Goal: Information Seeking & Learning: Learn about a topic

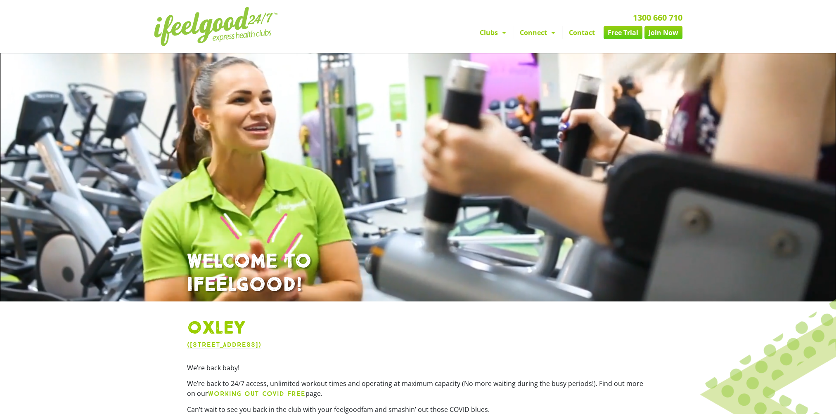
scroll to position [165, 0]
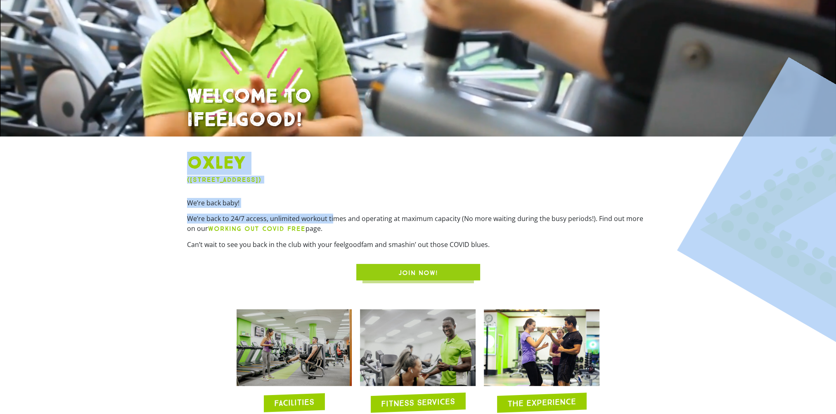
drag, startPoint x: 332, startPoint y: 217, endPoint x: 635, endPoint y: 224, distance: 303.5
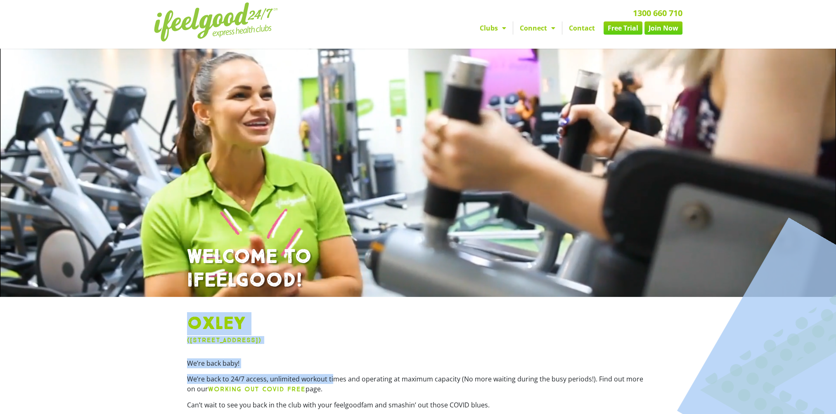
scroll to position [0, 0]
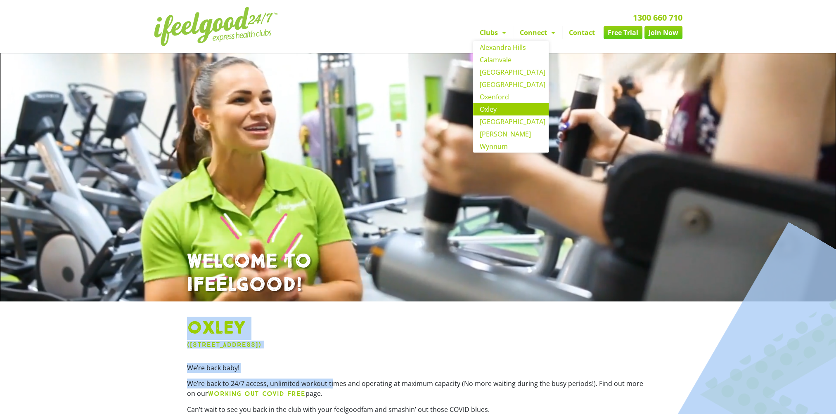
click at [494, 36] on link "Clubs" at bounding box center [493, 32] width 40 height 13
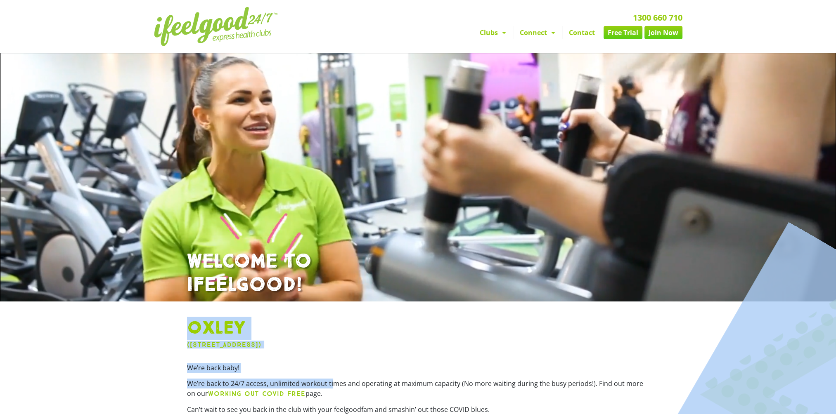
click at [494, 36] on link "Clubs" at bounding box center [493, 32] width 40 height 13
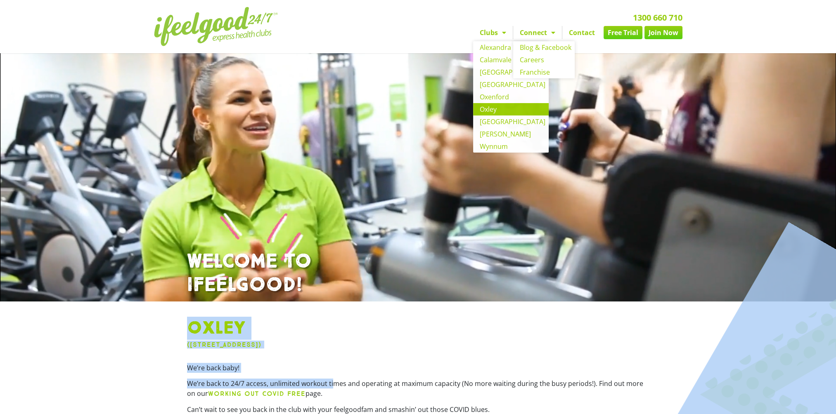
click at [528, 37] on link "Connect" at bounding box center [537, 32] width 49 height 13
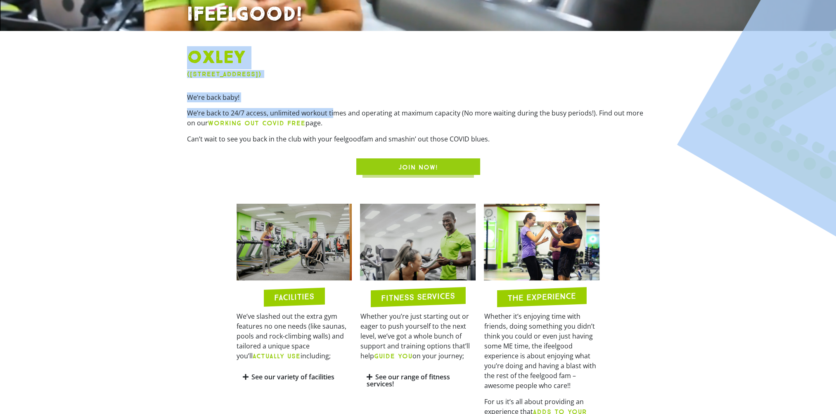
scroll to position [330, 0]
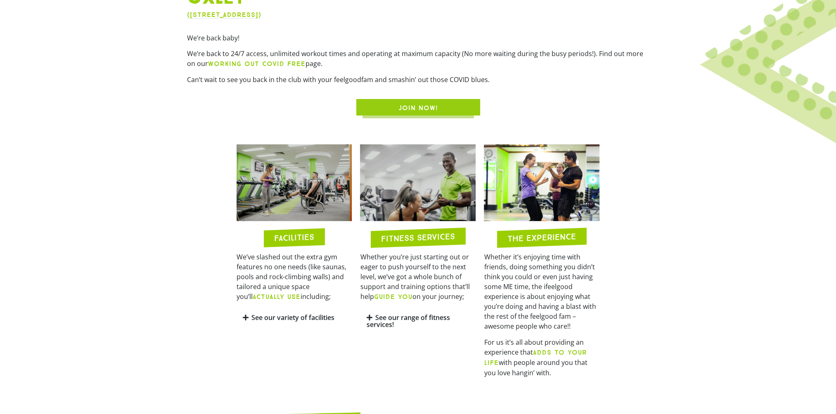
click at [549, 99] on div "JOIN NOW!" at bounding box center [418, 107] width 462 height 17
drag, startPoint x: 311, startPoint y: 256, endPoint x: 340, endPoint y: 294, distance: 47.7
click at [340, 294] on p "We’ve slashed out the extra gym features no one needs (like saunas, pools and r…" at bounding box center [295, 277] width 116 height 50
click at [339, 292] on p "We’ve slashed out the extra gym features no one needs (like saunas, pools and r…" at bounding box center [295, 277] width 116 height 50
click at [295, 306] on div "We’ve slashed out the extra gym features no one needs (like saunas, pools and r…" at bounding box center [295, 280] width 116 height 56
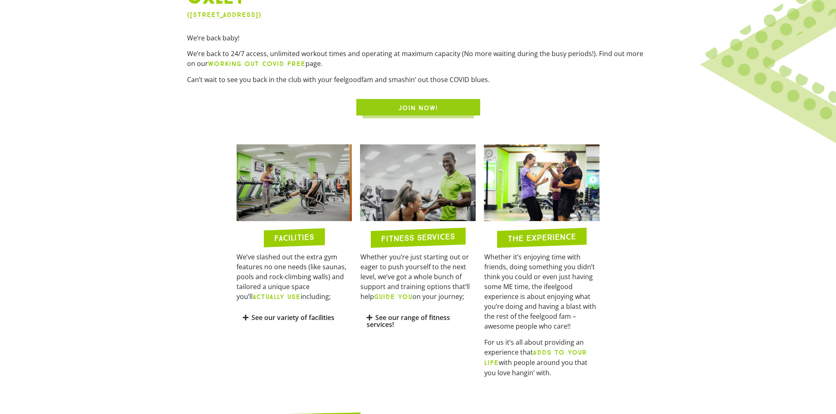
drag, startPoint x: 287, startPoint y: 295, endPoint x: 269, endPoint y: 301, distance: 18.4
click at [286, 295] on b "ACTUALLY USE" at bounding box center [277, 297] width 48 height 8
click at [248, 315] on icon at bounding box center [246, 318] width 6 height 7
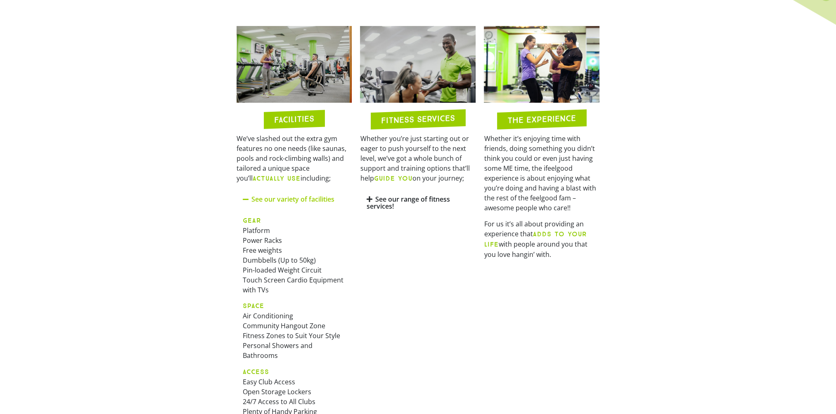
scroll to position [454, 0]
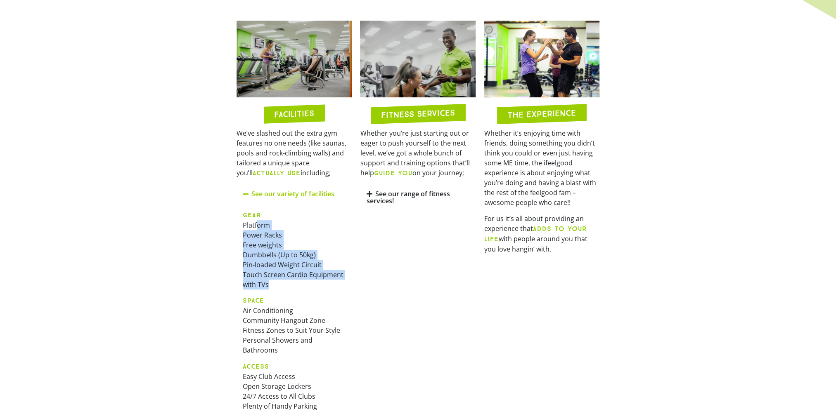
drag, startPoint x: 256, startPoint y: 223, endPoint x: 351, endPoint y: 280, distance: 110.6
click at [351, 280] on div "GEAR Platform Power Racks Free weights Dumbbells (Up to 50kg) Pin-loaded Weight…" at bounding box center [295, 314] width 116 height 220
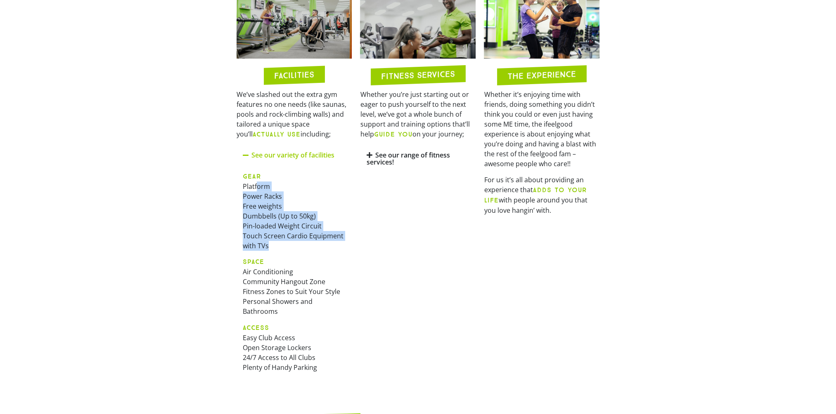
scroll to position [537, 0]
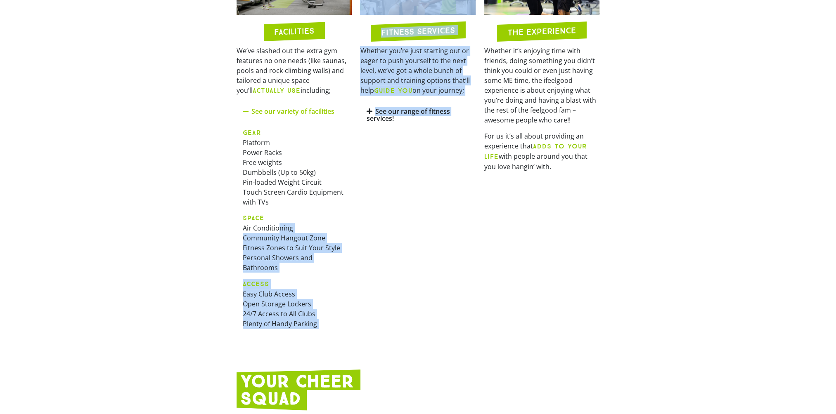
drag, startPoint x: 278, startPoint y: 226, endPoint x: 360, endPoint y: 313, distance: 119.7
click at [360, 313] on div "FACILITIES We’ve slashed out the extra gym features no one needs (like saunas, …" at bounding box center [418, 139] width 372 height 411
drag, startPoint x: 360, startPoint y: 313, endPoint x: 329, endPoint y: 304, distance: 32.8
click at [340, 305] on p "ACCESS Easy Club Access Open Storage Lockers 24/7 Access to All Clubs Plenty of…" at bounding box center [294, 304] width 103 height 50
click at [295, 303] on p "ACCESS Easy Club Access Open Storage Lockers 24/7 Access to All Clubs Plenty of…" at bounding box center [294, 304] width 103 height 50
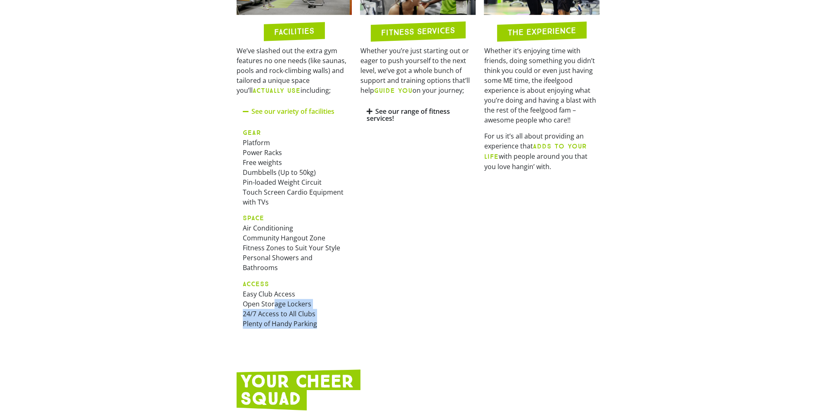
drag, startPoint x: 275, startPoint y: 302, endPoint x: 322, endPoint y: 320, distance: 50.4
click at [322, 320] on p "ACCESS Easy Club Access Open Storage Lockers 24/7 Access to All Clubs Plenty of…" at bounding box center [294, 304] width 103 height 50
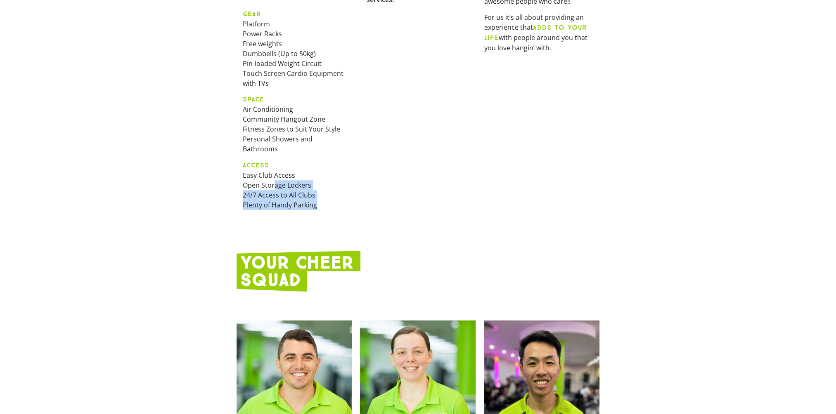
scroll to position [661, 0]
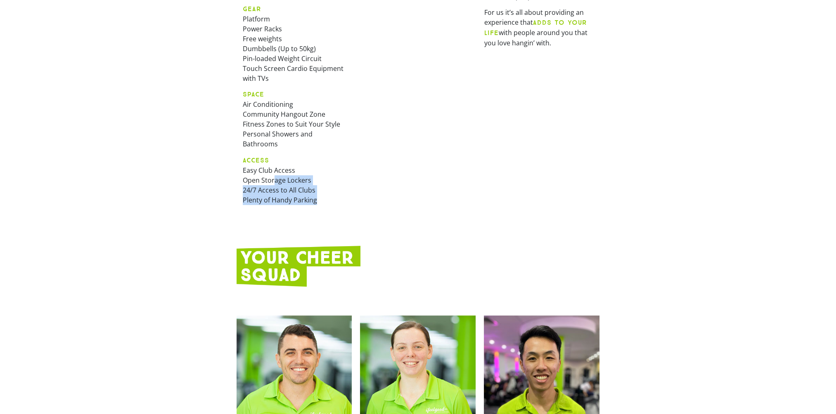
click at [272, 216] on div "FACILITIES We’ve slashed out the extra gym features no one needs (like saunas, …" at bounding box center [294, 15] width 124 height 411
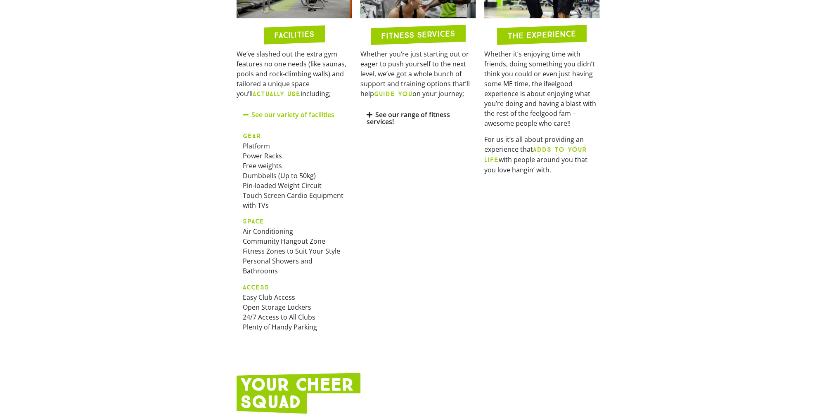
scroll to position [413, 0]
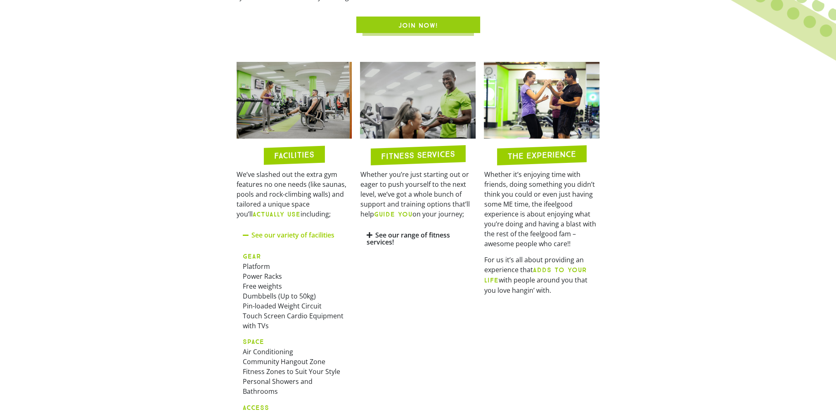
click at [369, 234] on icon at bounding box center [369, 235] width 6 height 7
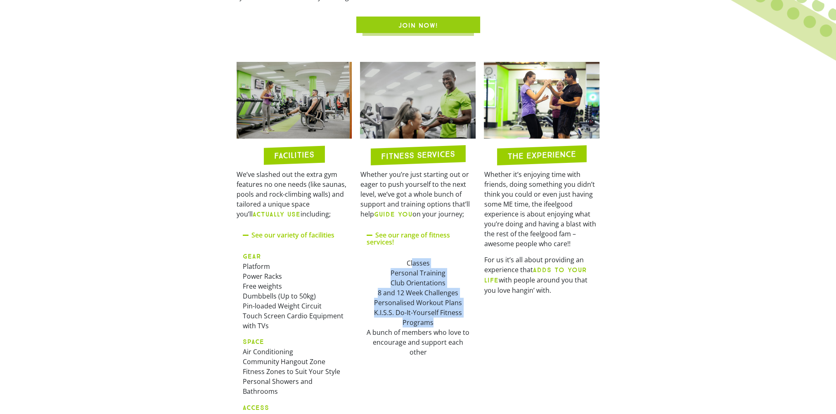
drag, startPoint x: 414, startPoint y: 263, endPoint x: 472, endPoint y: 321, distance: 82.6
click at [472, 321] on div "Classes Personal Training Club Orientations 8 and 12 Week Challenges Personalis…" at bounding box center [418, 307] width 116 height 111
drag, startPoint x: 472, startPoint y: 321, endPoint x: 460, endPoint y: 322, distance: 12.4
click at [460, 322] on div "Classes Personal Training Club Orientations 8 and 12 Week Challenges Personalis…" at bounding box center [417, 307] width 103 height 99
click at [424, 263] on div "Classes Personal Training Club Orientations 8 and 12 Week Challenges Personalis…" at bounding box center [417, 307] width 103 height 99
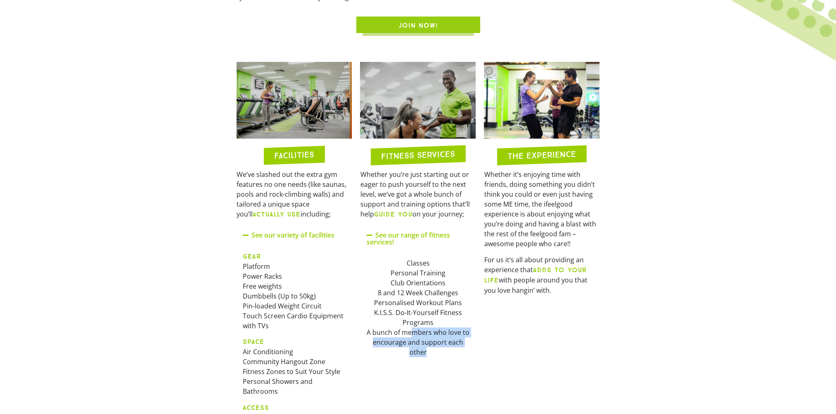
drag, startPoint x: 410, startPoint y: 330, endPoint x: 448, endPoint y: 352, distance: 43.6
click at [448, 352] on div "Classes Personal Training Club Orientations 8 and 12 Week Challenges Personalis…" at bounding box center [417, 307] width 103 height 99
click at [401, 216] on b "GUIDE YOU" at bounding box center [393, 215] width 38 height 8
click at [400, 233] on link "See our range of fitness services!" at bounding box center [407, 239] width 83 height 16
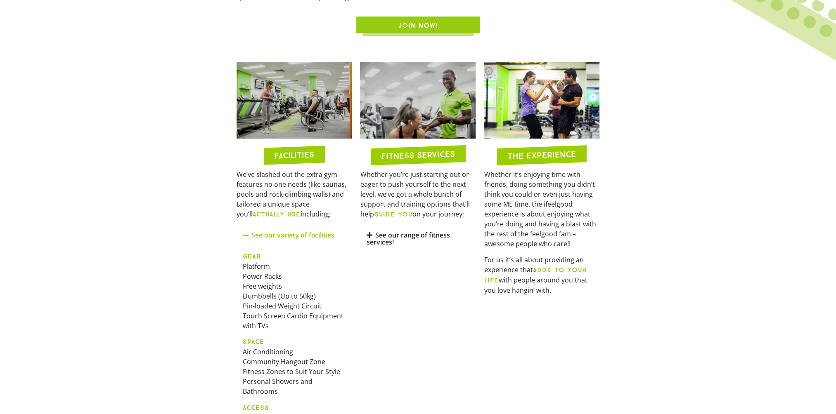
click at [400, 233] on link "See our range of fitness services!" at bounding box center [407, 239] width 83 height 16
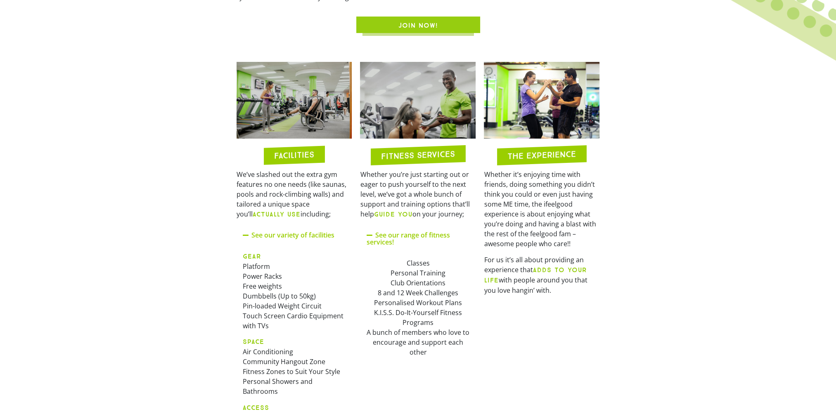
drag, startPoint x: 568, startPoint y: 259, endPoint x: 578, endPoint y: 298, distance: 40.2
click at [578, 298] on div "Whether it’s enjoying time with friends, doing something you didn’t think you c…" at bounding box center [542, 236] width 116 height 132
drag, startPoint x: 578, startPoint y: 298, endPoint x: 570, endPoint y: 297, distance: 8.7
click at [571, 297] on div "Whether it’s enjoying time with friends, doing something you didn’t think you c…" at bounding box center [542, 236] width 116 height 132
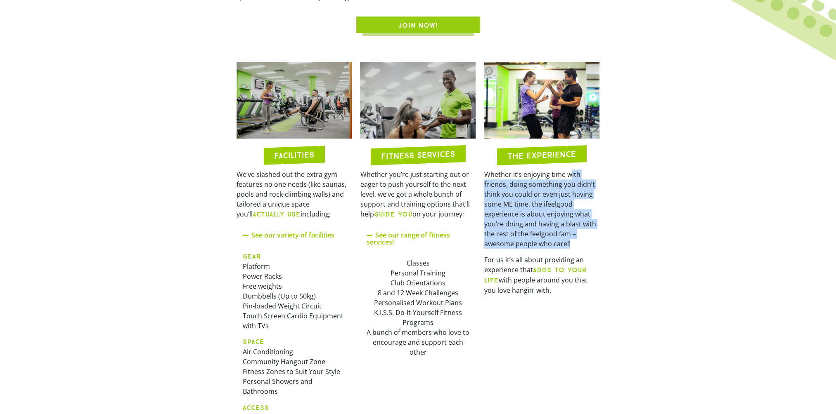
drag, startPoint x: 570, startPoint y: 176, endPoint x: 574, endPoint y: 243, distance: 67.4
click at [574, 243] on p "Whether it’s enjoying time with friends, doing something you didn’t think you c…" at bounding box center [542, 209] width 116 height 79
